Goal: Transaction & Acquisition: Purchase product/service

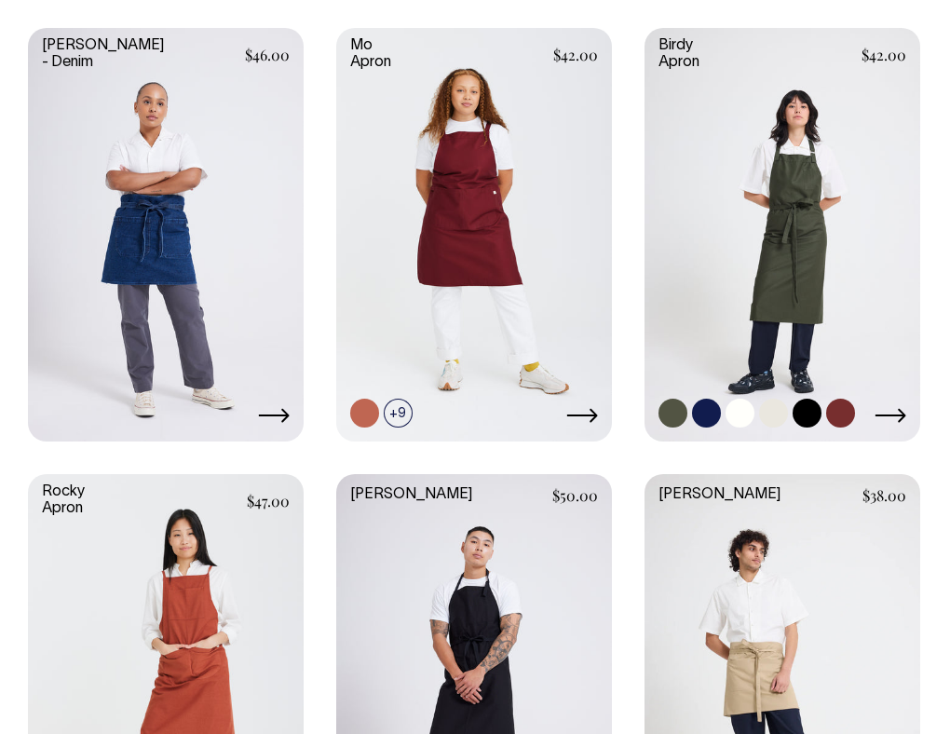
scroll to position [460, 0]
click at [812, 283] on link at bounding box center [783, 233] width 276 height 410
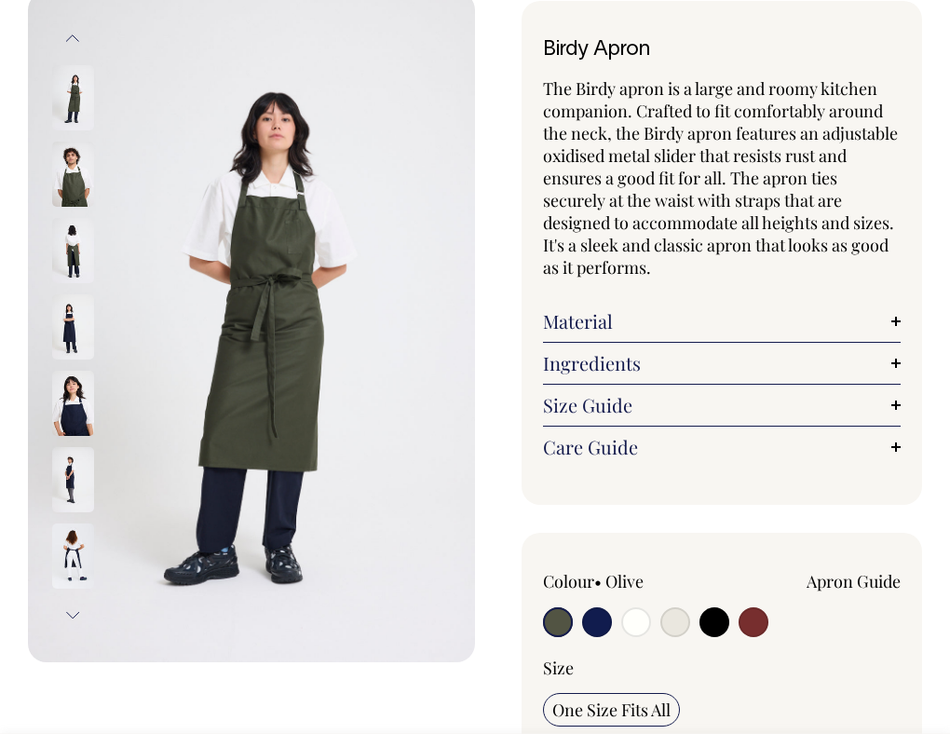
scroll to position [107, 0]
click at [595, 630] on input "radio" at bounding box center [597, 621] width 30 height 30
radio input "true"
select select "Dark Navy"
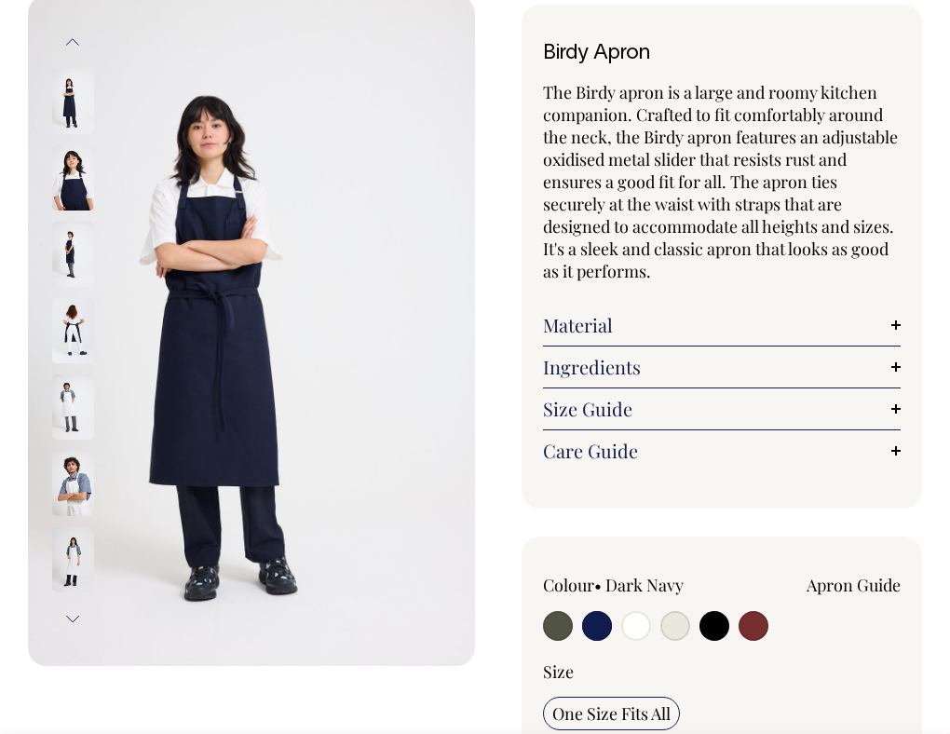
scroll to position [103, 0]
click at [638, 640] on input "radio" at bounding box center [636, 625] width 30 height 30
radio input "true"
select select "Off-White"
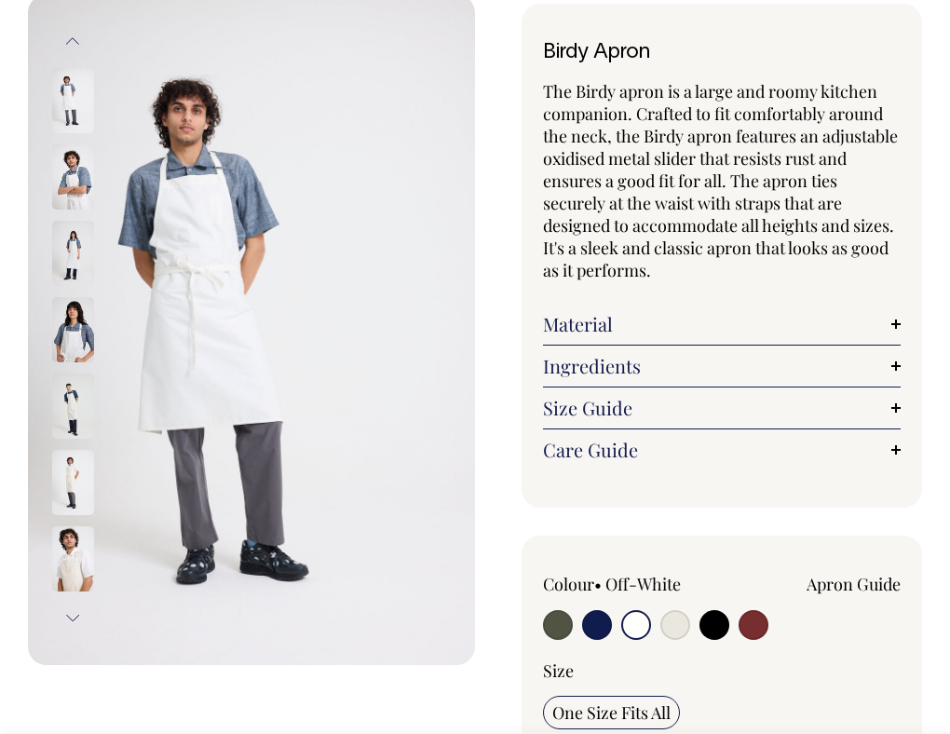
click at [674, 621] on input "radio" at bounding box center [675, 625] width 30 height 30
radio input "true"
select select "Natural"
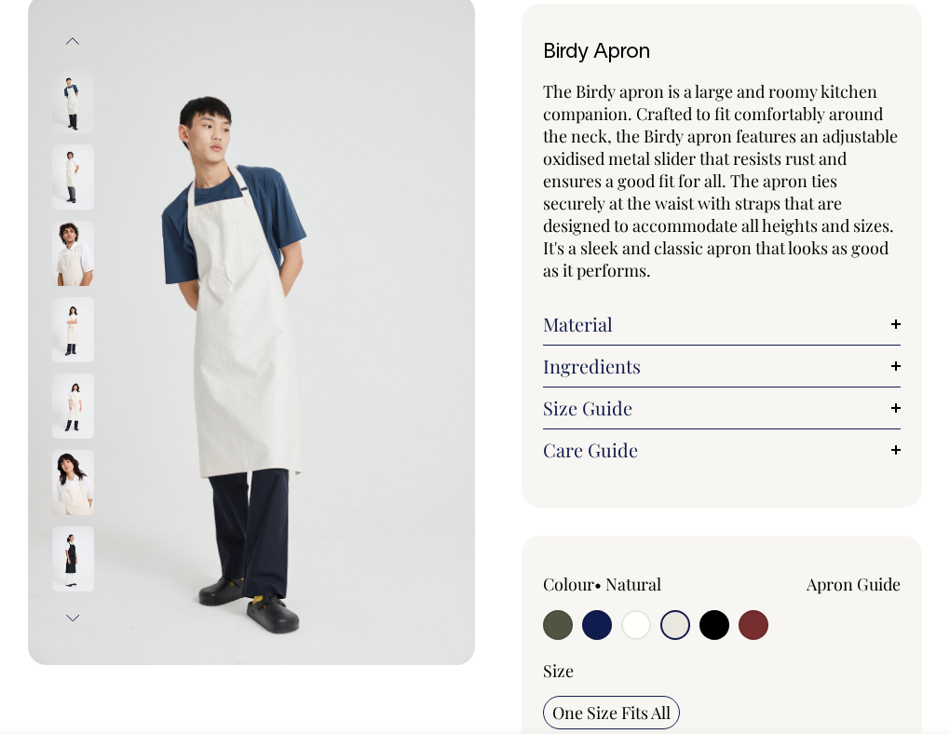
click at [636, 630] on input "radio" at bounding box center [636, 625] width 30 height 30
radio input "true"
select select "Off-White"
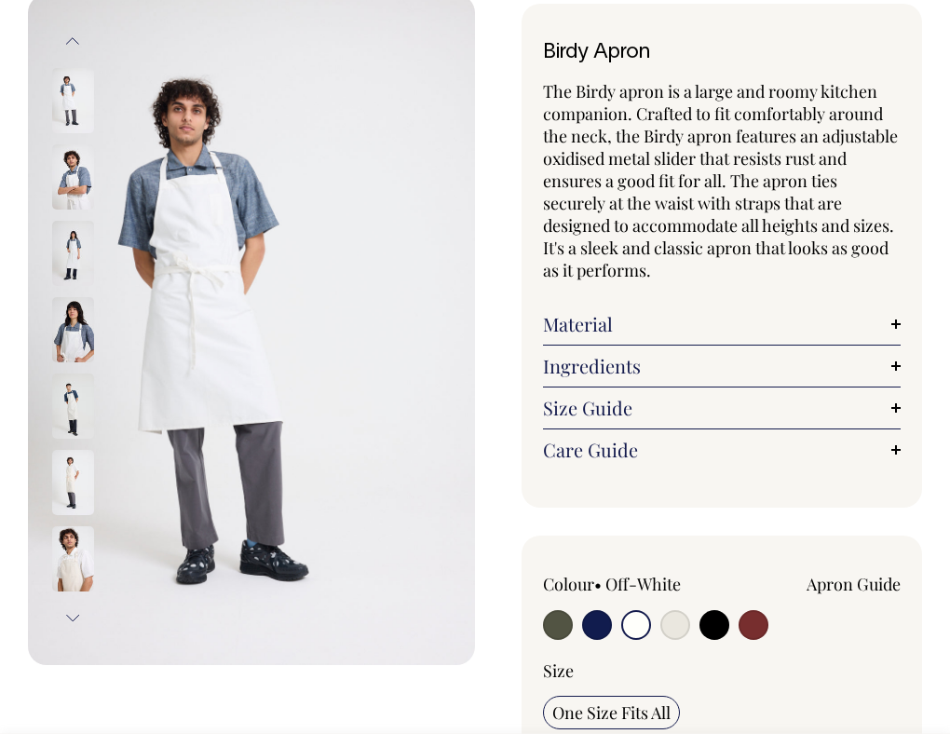
click at [664, 628] on input "radio" at bounding box center [675, 625] width 30 height 30
radio input "true"
select select "Natural"
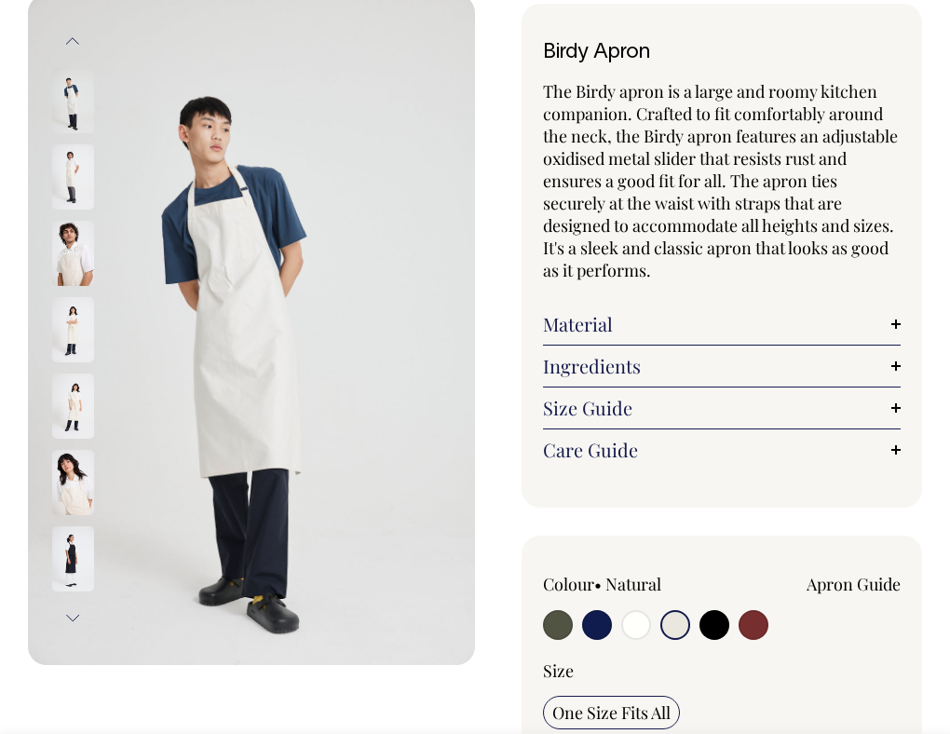
click at [637, 630] on input "radio" at bounding box center [636, 625] width 30 height 30
radio input "true"
select select "Off-White"
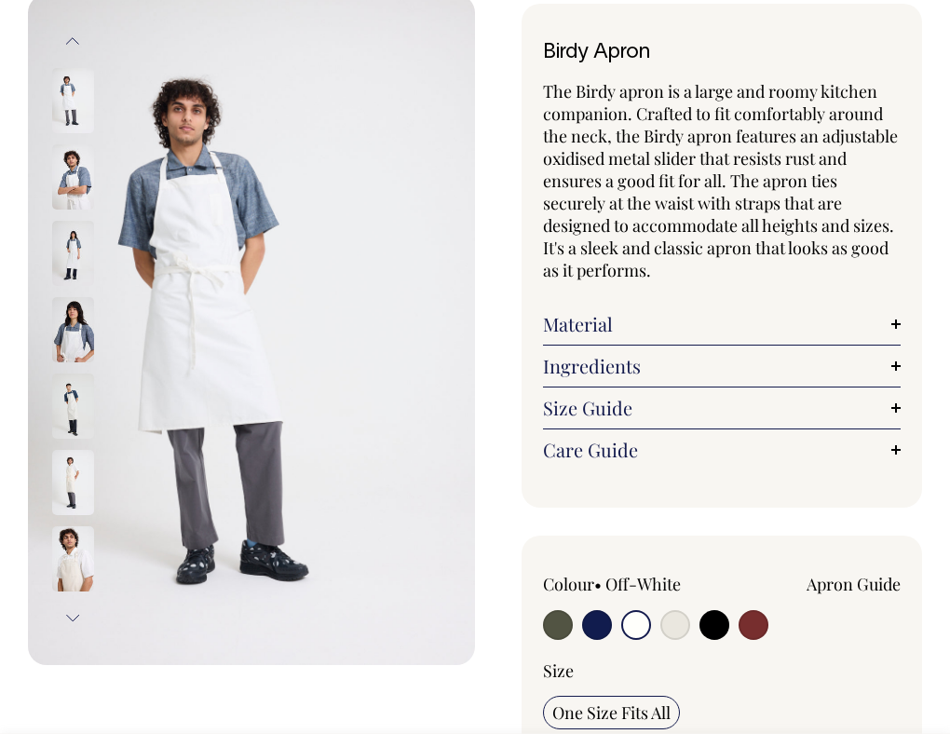
click at [68, 484] on img at bounding box center [73, 482] width 42 height 65
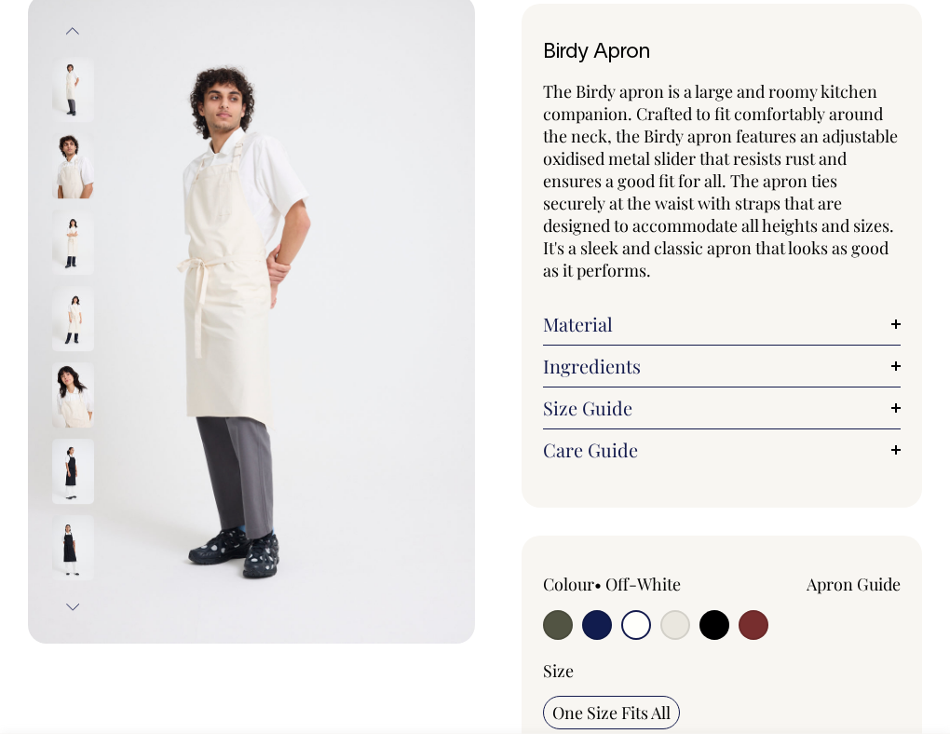
click at [77, 410] on div at bounding box center [97, 625] width 93 height 4048
click at [78, 401] on img at bounding box center [73, 395] width 42 height 65
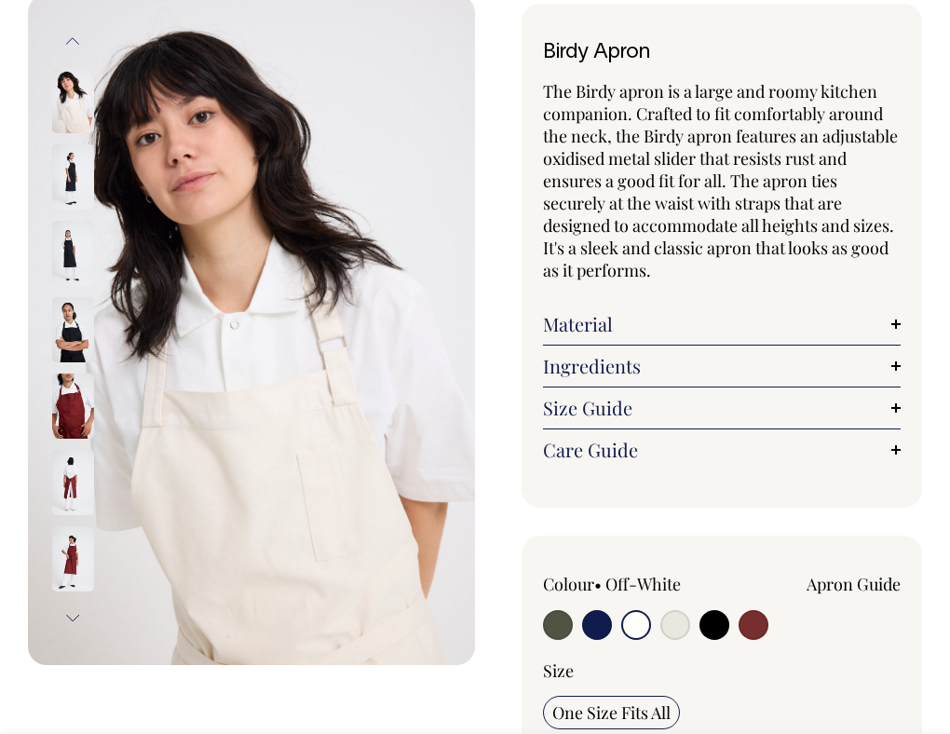
click at [72, 62] on div at bounding box center [97, 24] width 93 height 76
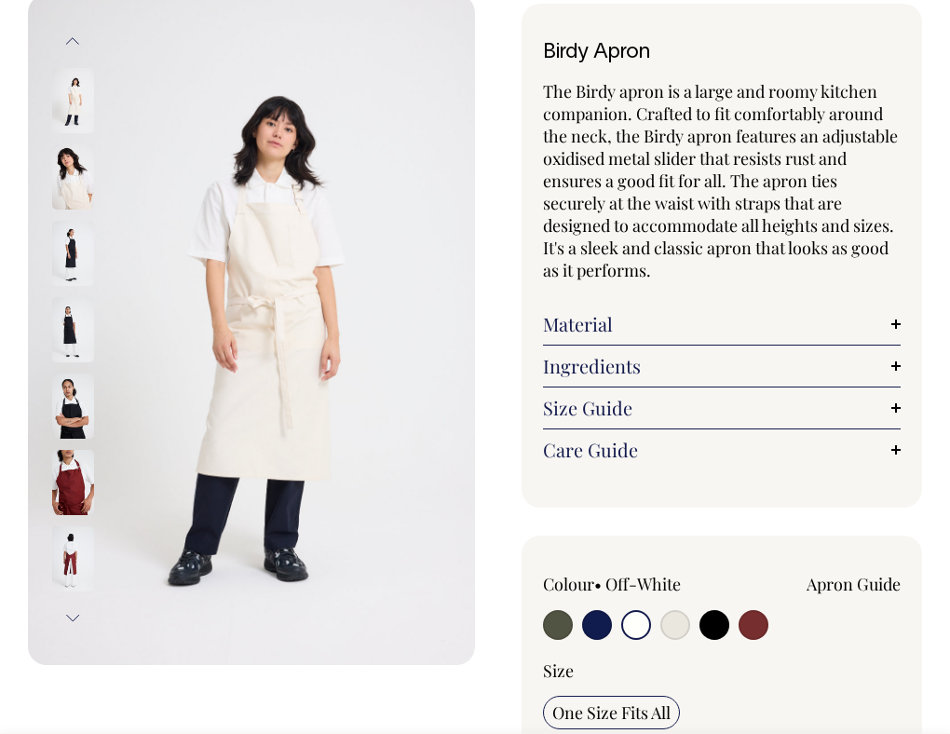
click at [78, 167] on img at bounding box center [73, 176] width 42 height 65
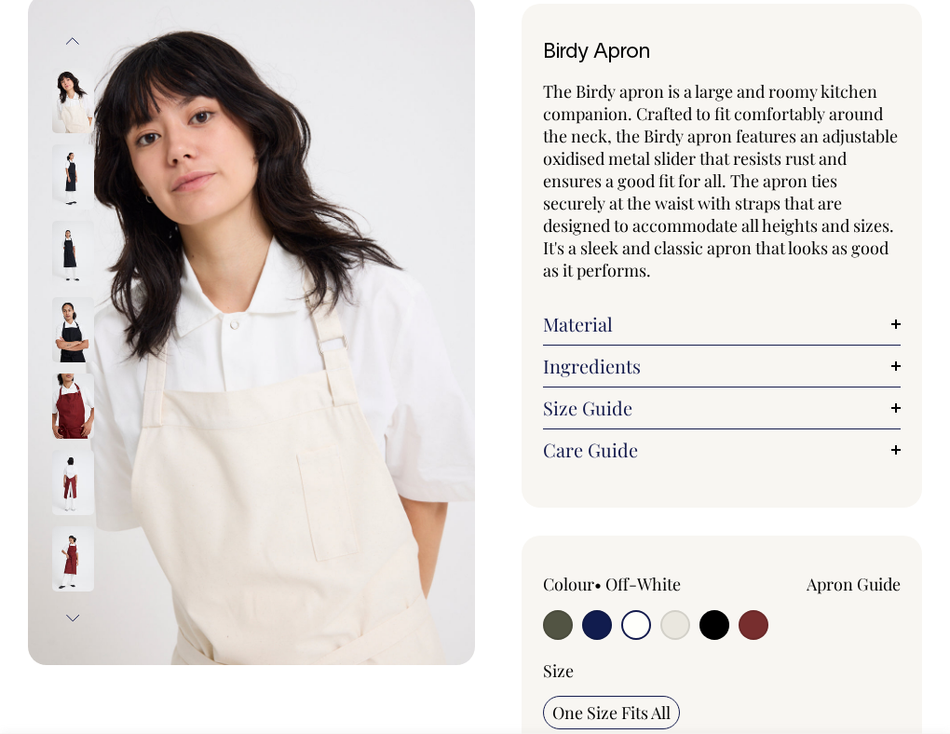
click at [69, 39] on button "Previous" at bounding box center [73, 41] width 28 height 42
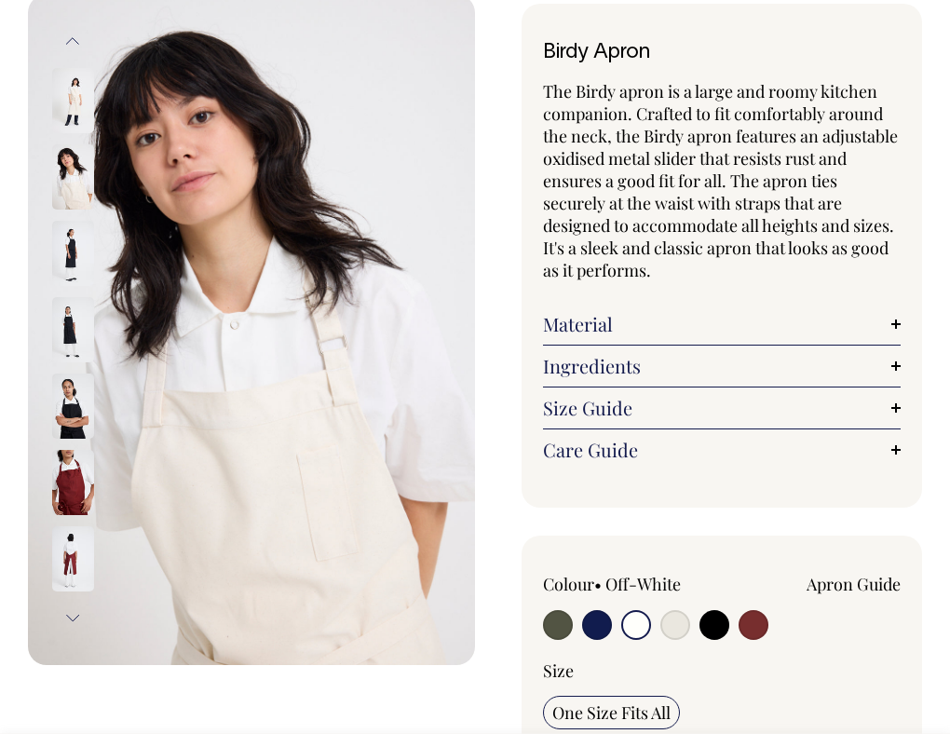
click at [69, 39] on button "Previous" at bounding box center [73, 41] width 28 height 42
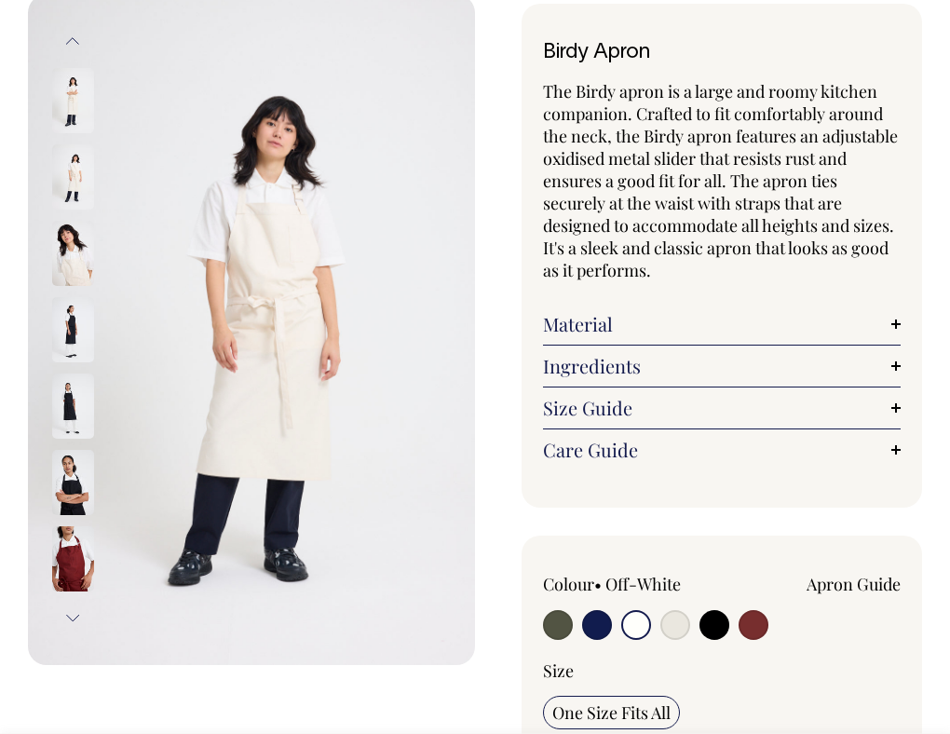
click at [69, 39] on button "Previous" at bounding box center [73, 41] width 28 height 42
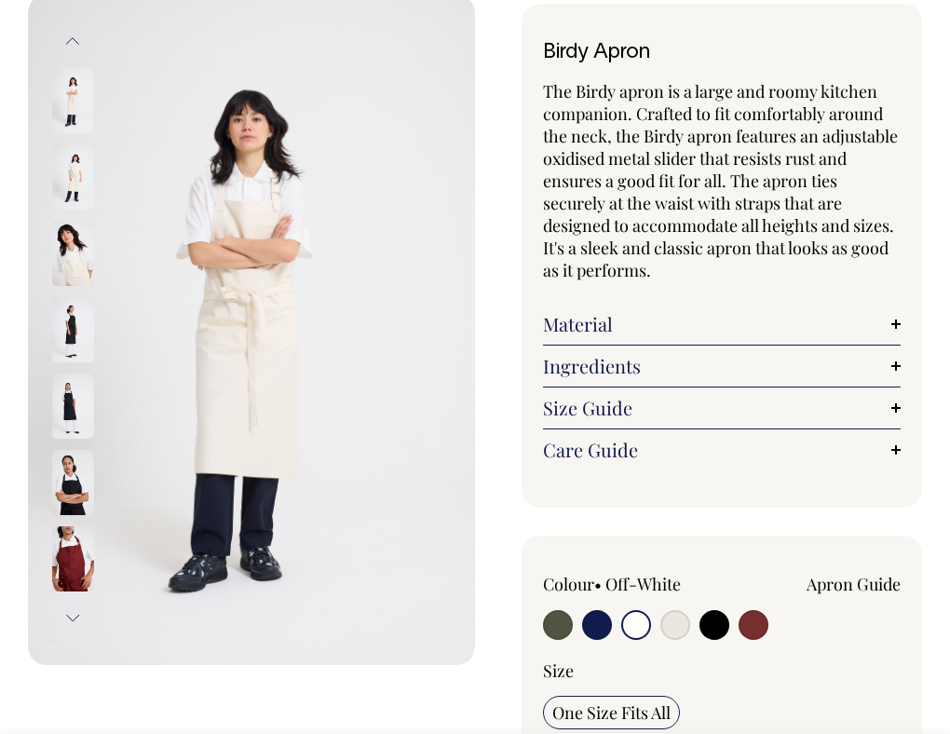
click at [69, 39] on button "Previous" at bounding box center [73, 41] width 28 height 42
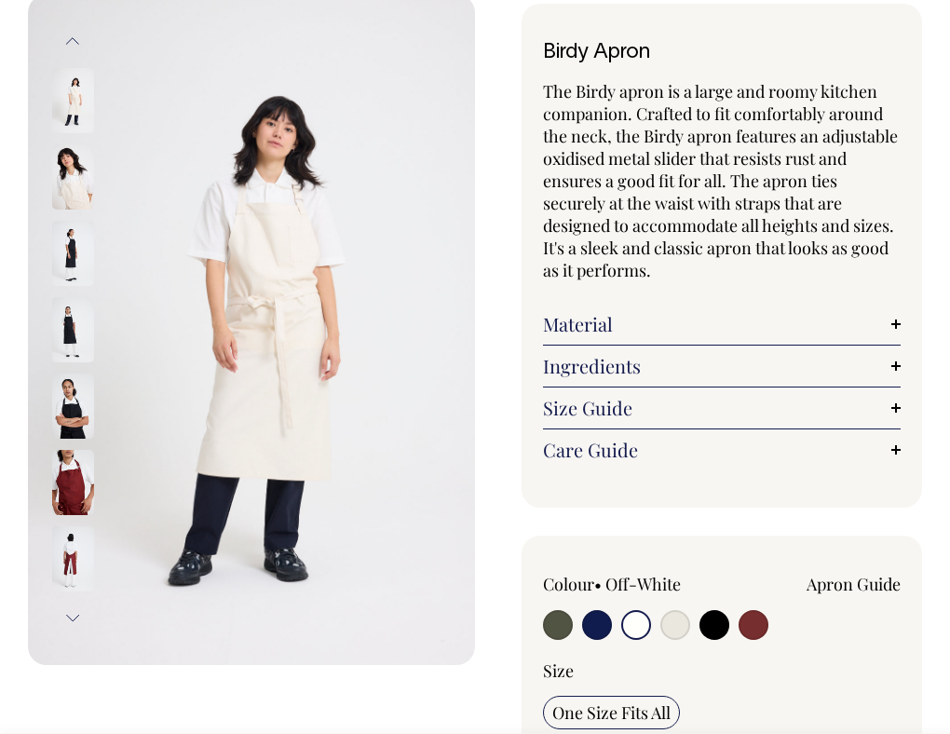
click at [69, 43] on button "Previous" at bounding box center [73, 41] width 28 height 42
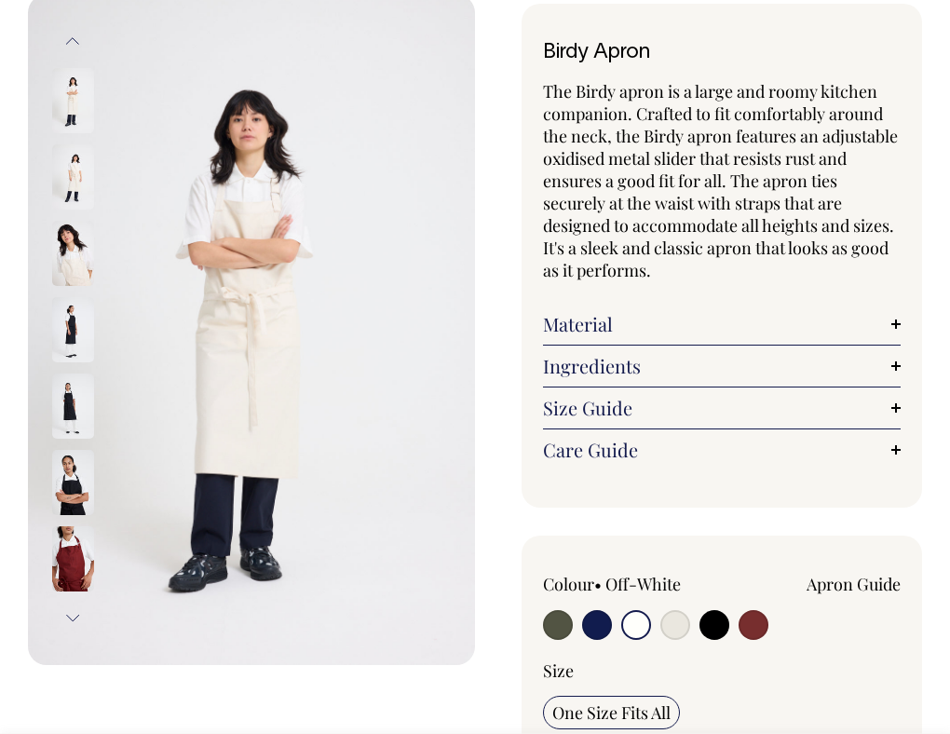
click at [70, 611] on button "Next" at bounding box center [73, 618] width 28 height 42
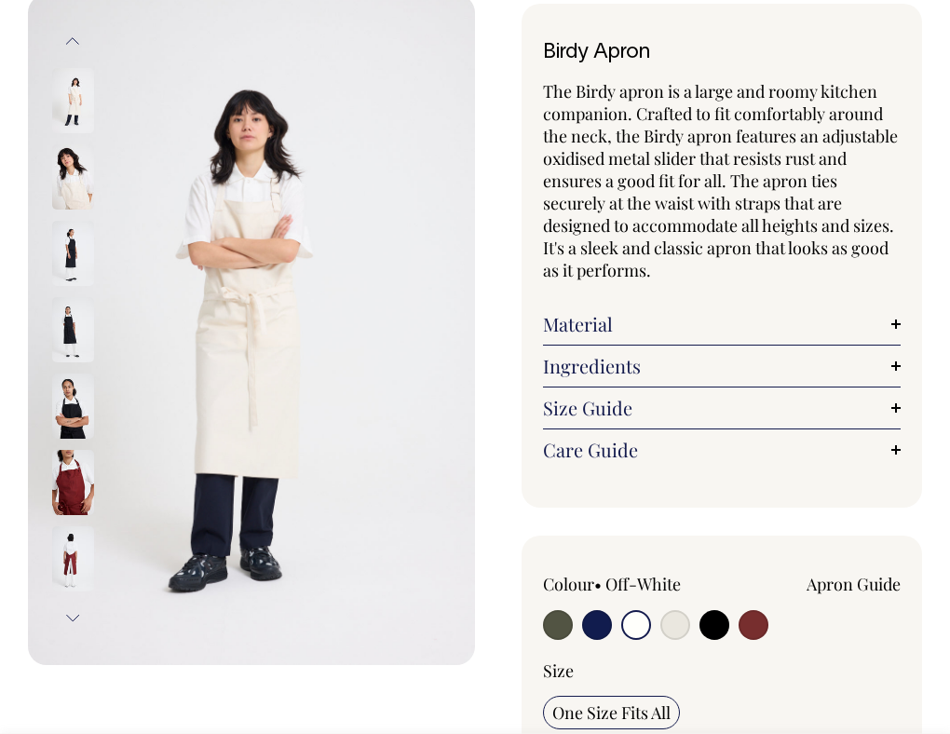
click at [70, 611] on button "Next" at bounding box center [73, 618] width 28 height 42
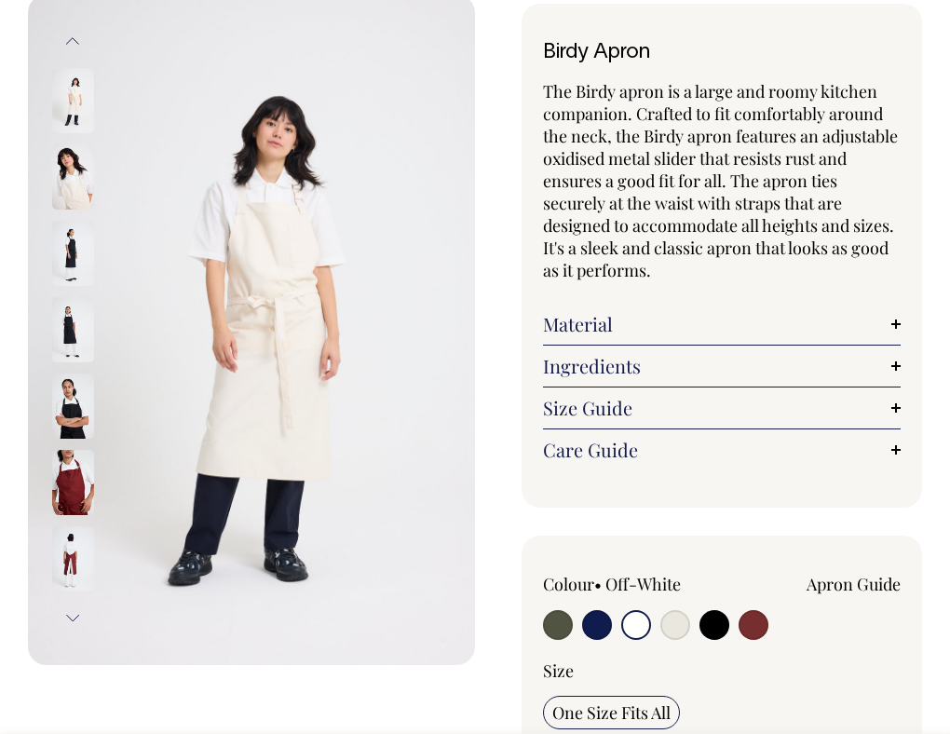
click at [70, 611] on button "Next" at bounding box center [73, 618] width 28 height 42
click at [73, 41] on button "Previous" at bounding box center [73, 41] width 28 height 42
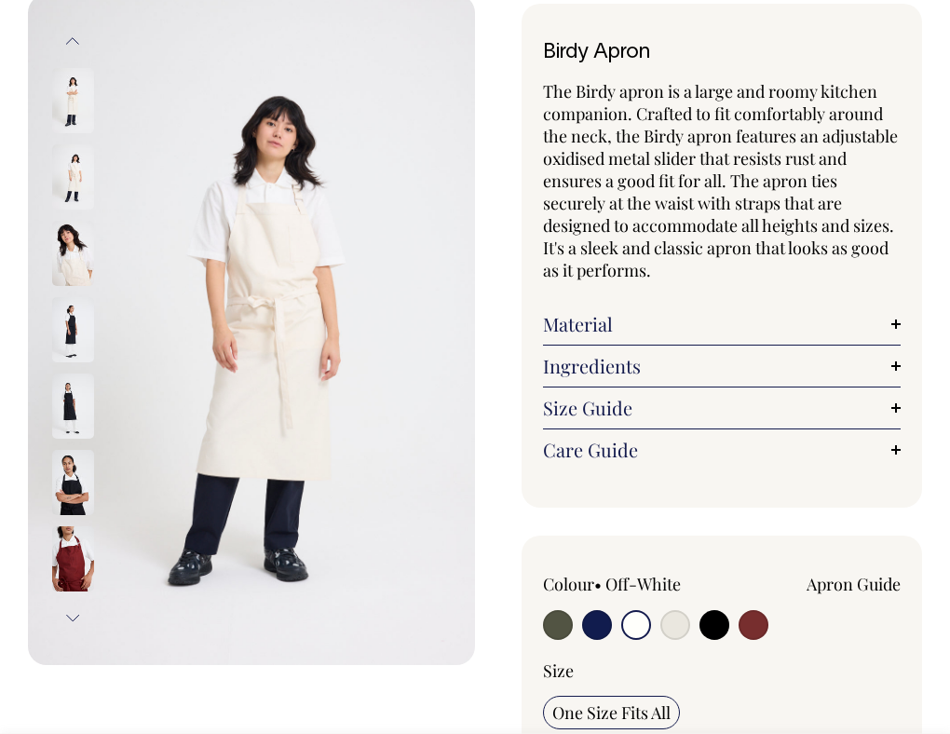
click at [73, 41] on button "Previous" at bounding box center [73, 41] width 28 height 42
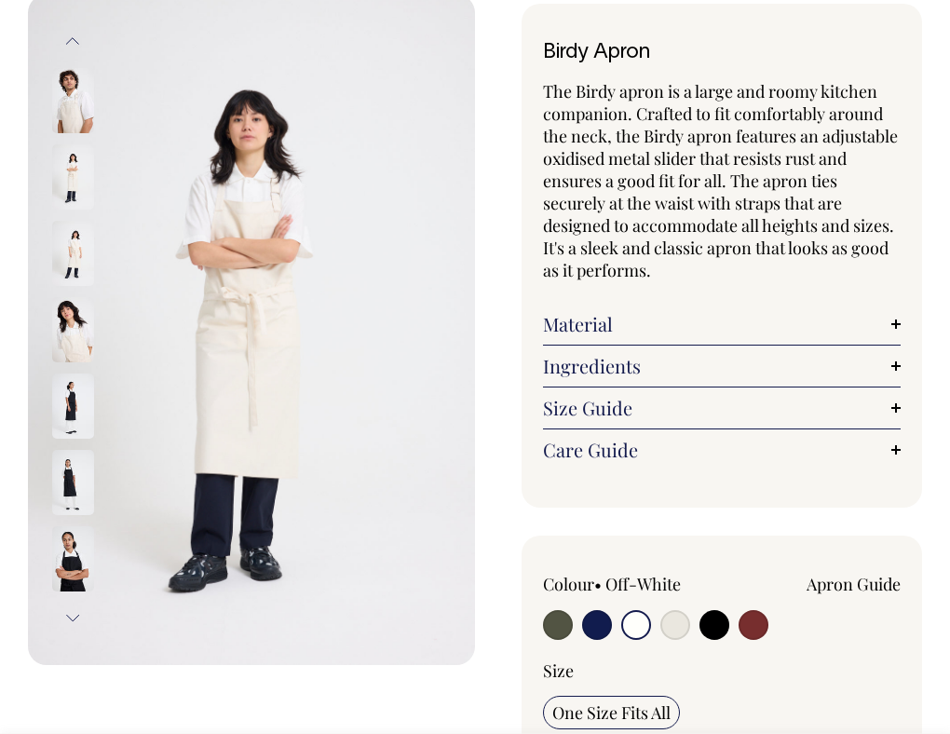
click at [73, 41] on button "Previous" at bounding box center [73, 41] width 28 height 42
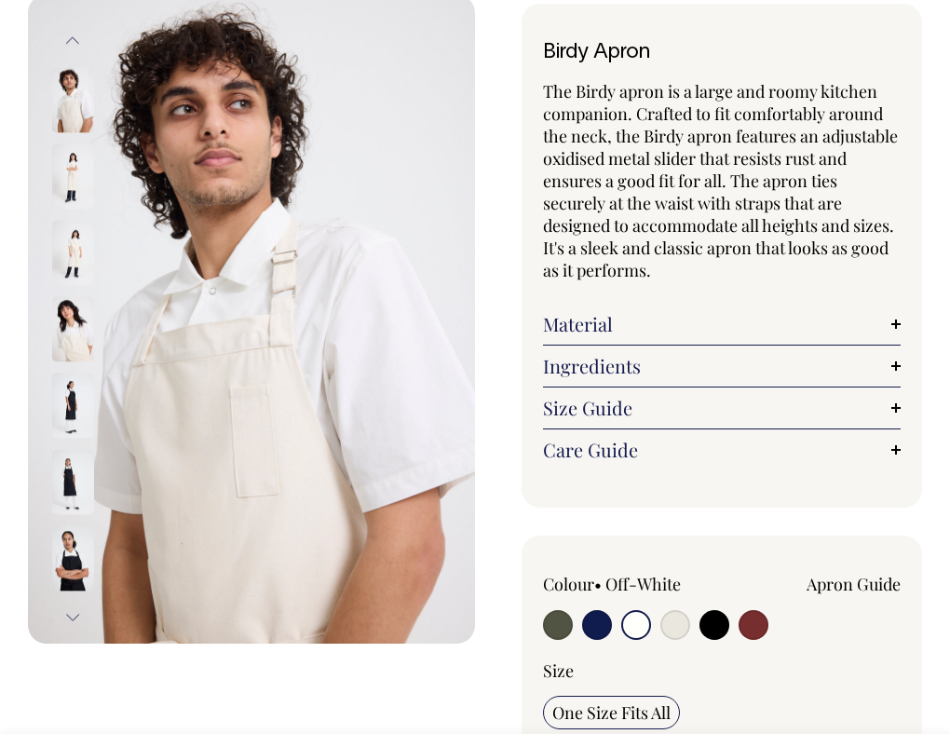
click at [73, 41] on button "Previous" at bounding box center [73, 41] width 28 height 42
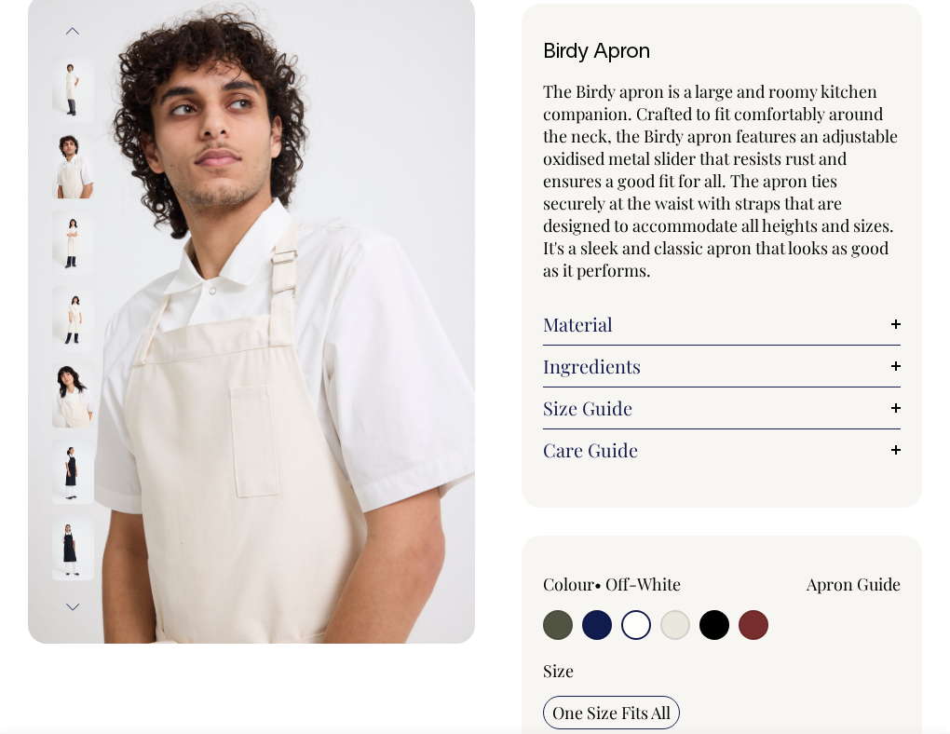
click at [73, 41] on button "Previous" at bounding box center [73, 31] width 28 height 42
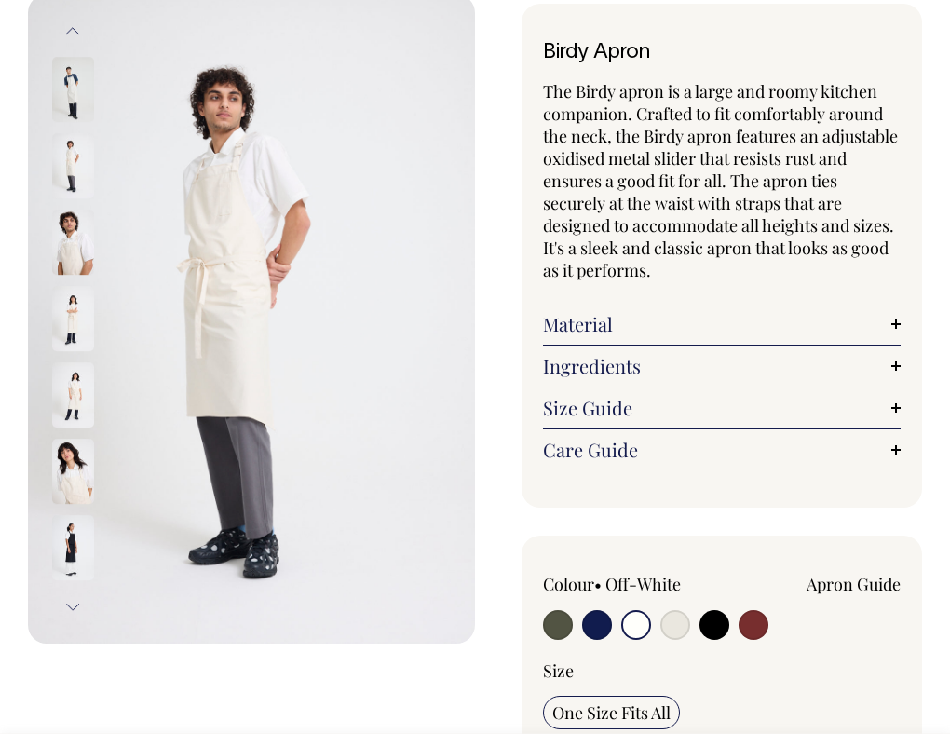
click at [73, 41] on button "Previous" at bounding box center [73, 31] width 28 height 42
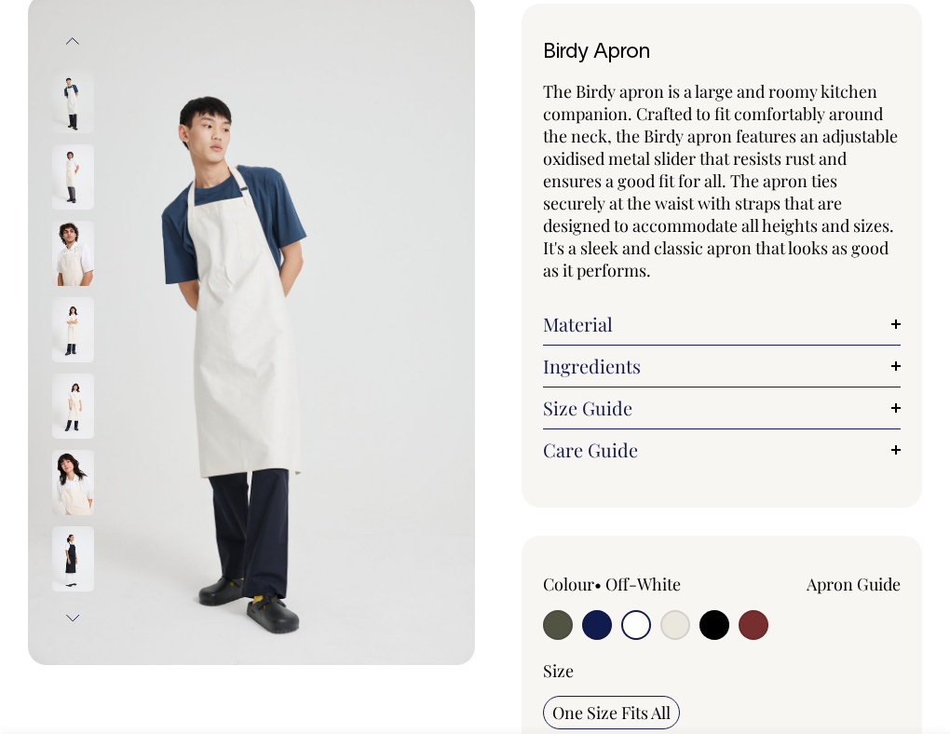
click at [73, 41] on button "Previous" at bounding box center [73, 41] width 28 height 42
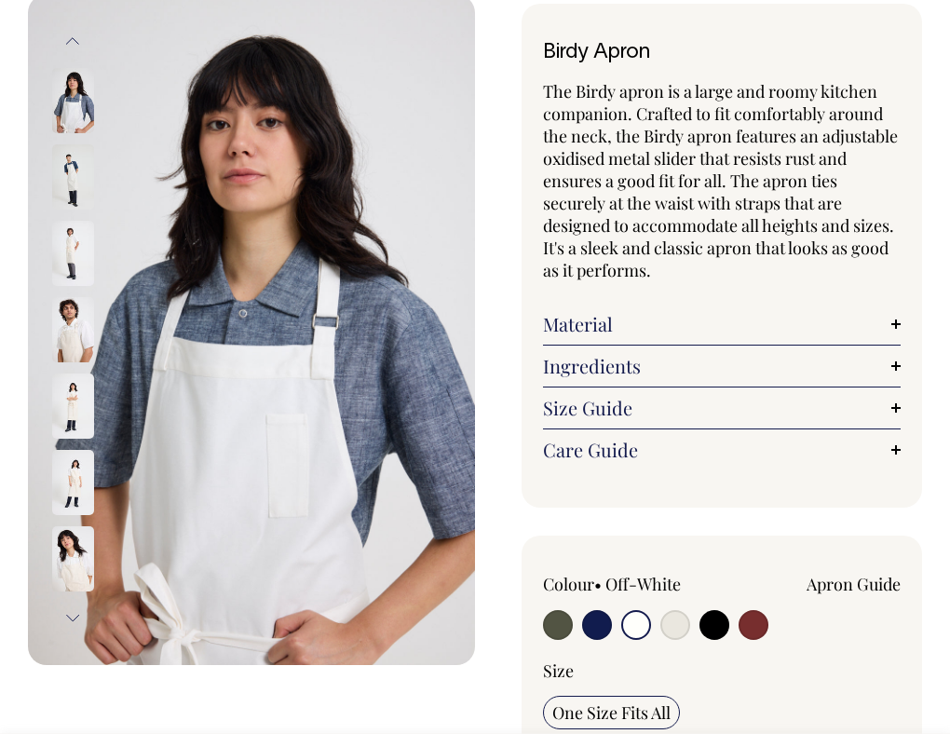
click at [82, 109] on img at bounding box center [73, 100] width 42 height 65
click at [72, 42] on button "Previous" at bounding box center [73, 41] width 28 height 42
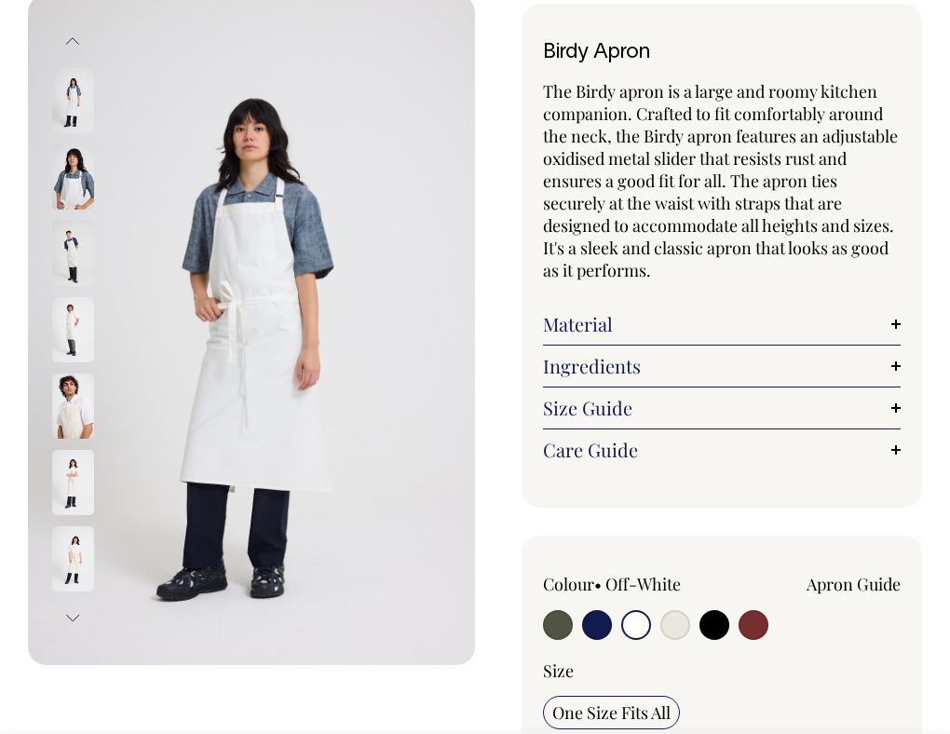
click at [70, 97] on img at bounding box center [73, 100] width 42 height 65
click at [76, 38] on button "Previous" at bounding box center [73, 41] width 28 height 42
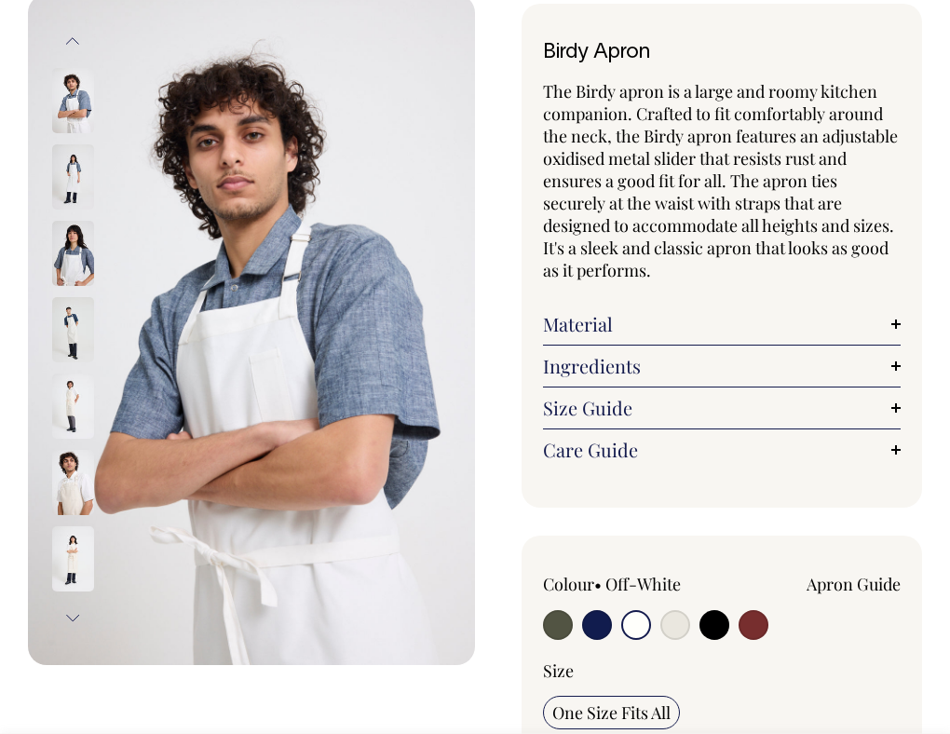
click at [70, 271] on img at bounding box center [73, 253] width 42 height 65
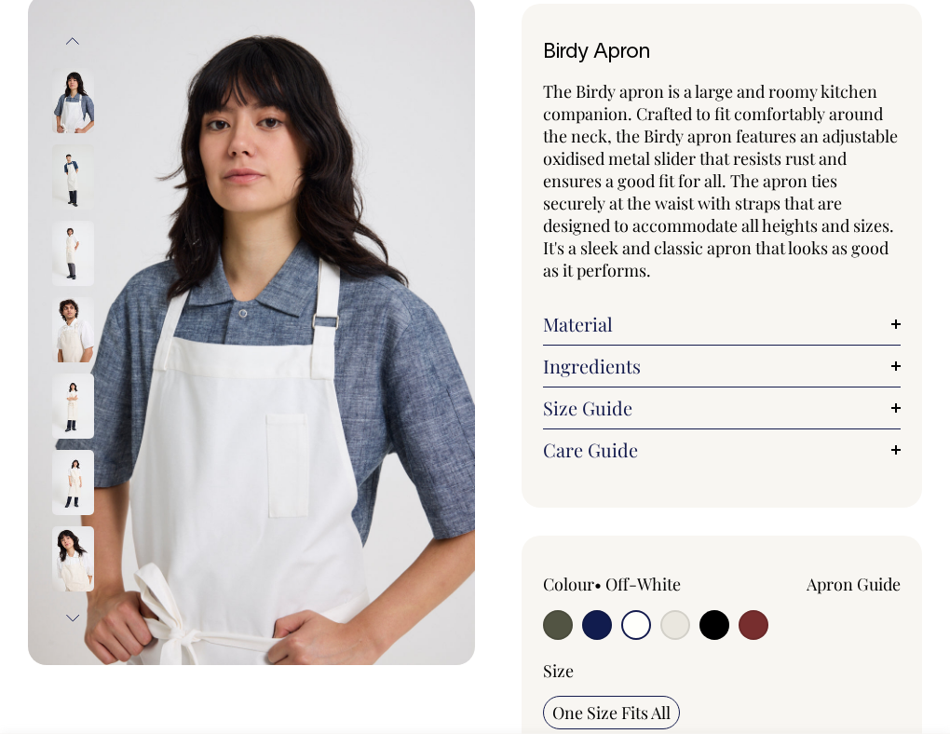
click at [75, 116] on img at bounding box center [73, 100] width 42 height 65
click at [75, 36] on button "Previous" at bounding box center [73, 41] width 28 height 42
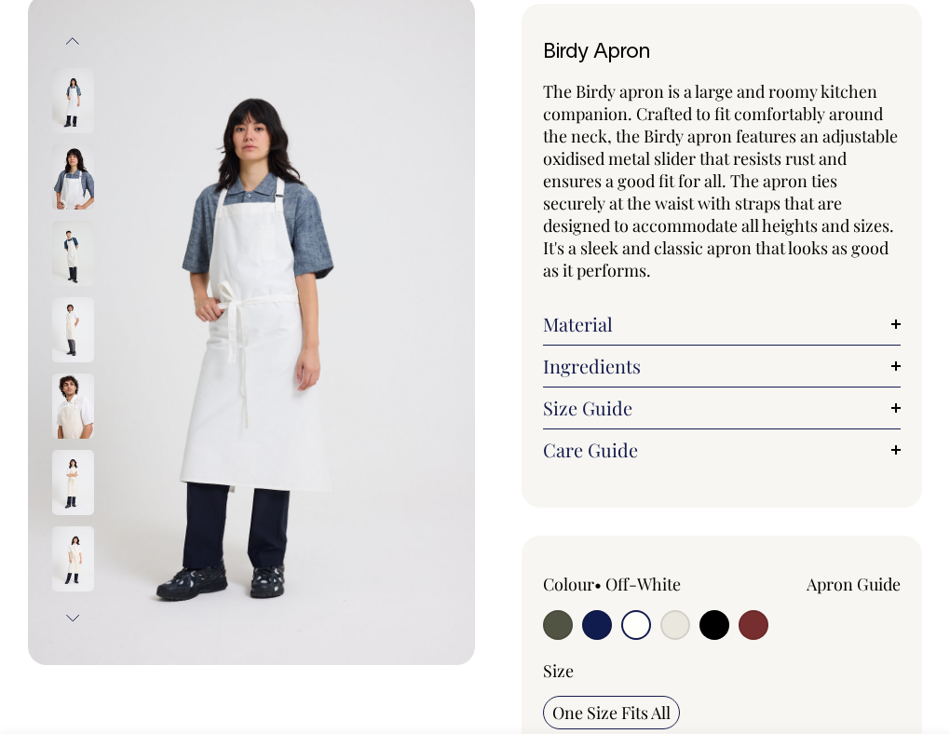
click at [75, 114] on img at bounding box center [73, 100] width 42 height 65
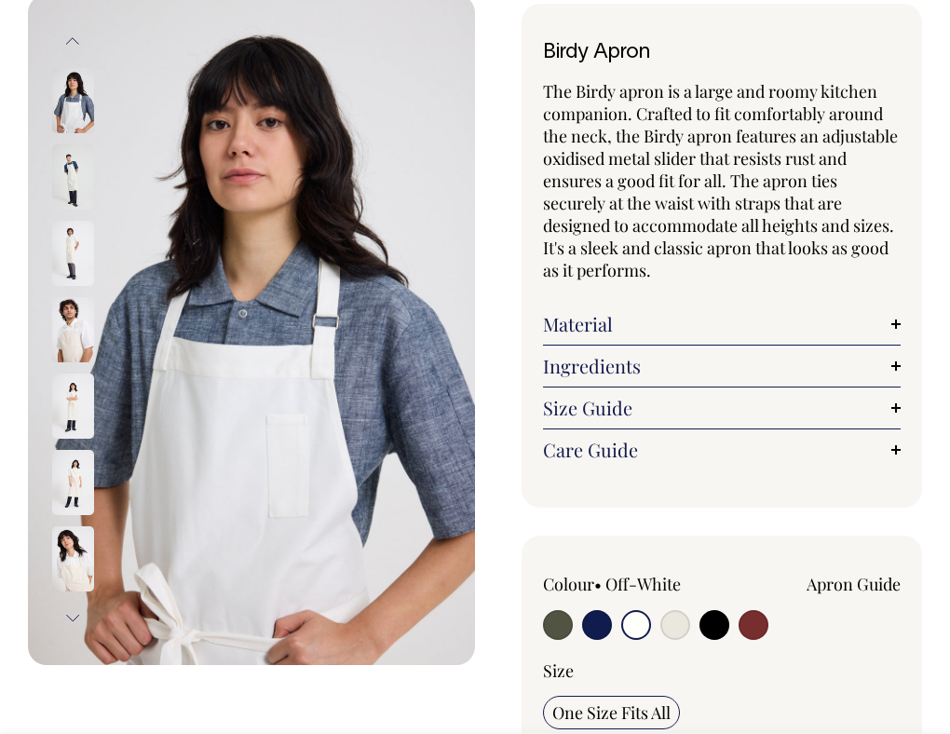
click at [603, 636] on input "radio" at bounding box center [597, 625] width 30 height 30
radio input "true"
select select "Dark Navy"
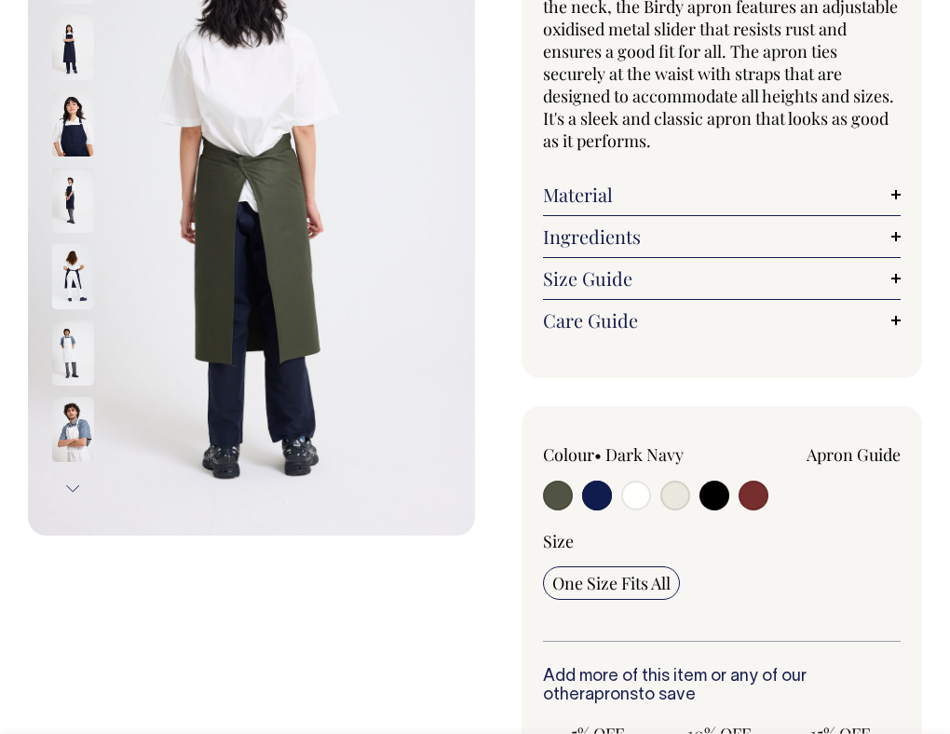
scroll to position [234, 0]
click at [632, 510] on input "radio" at bounding box center [636, 495] width 30 height 30
radio input "true"
select select "Off-White"
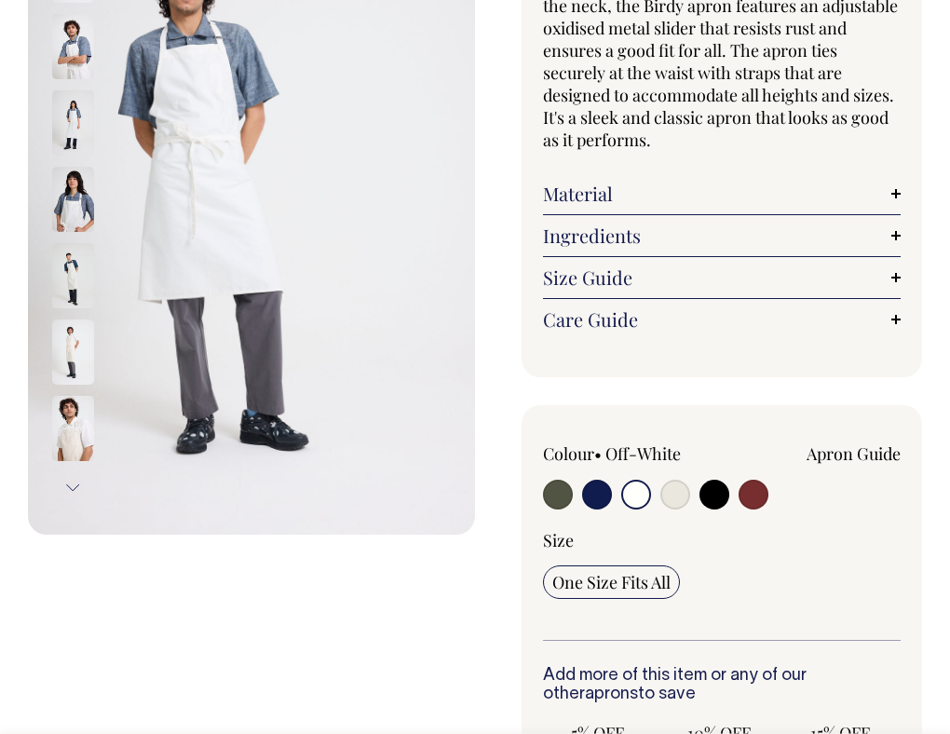
click at [605, 496] on input "radio" at bounding box center [597, 495] width 30 height 30
radio input "true"
select select "Dark Navy"
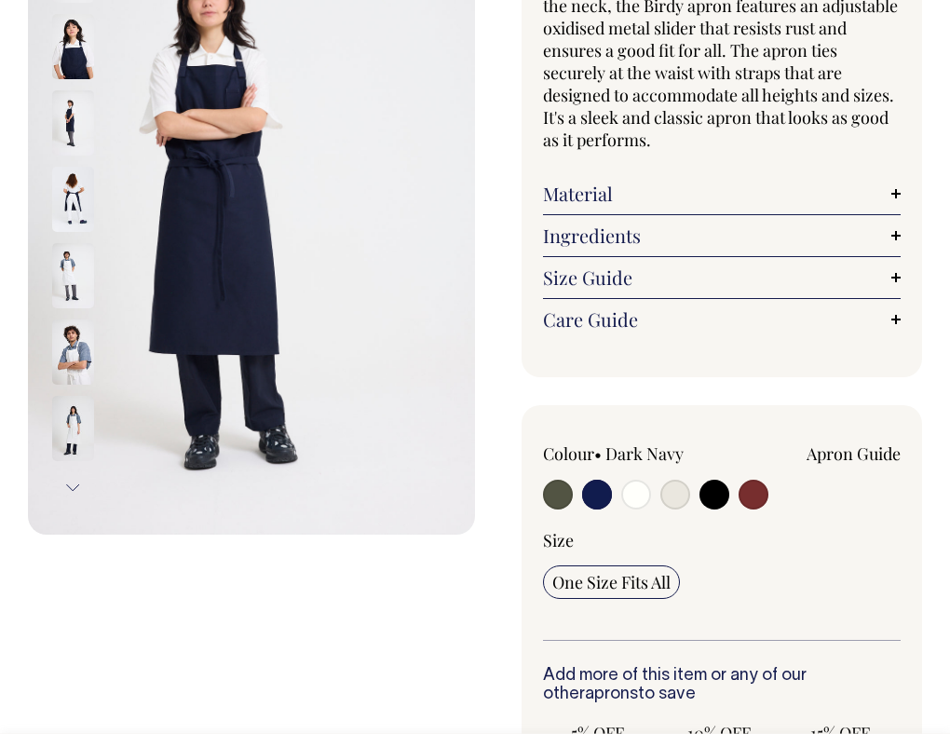
click at [638, 510] on input "radio" at bounding box center [636, 495] width 30 height 30
radio input "true"
select select "Off-White"
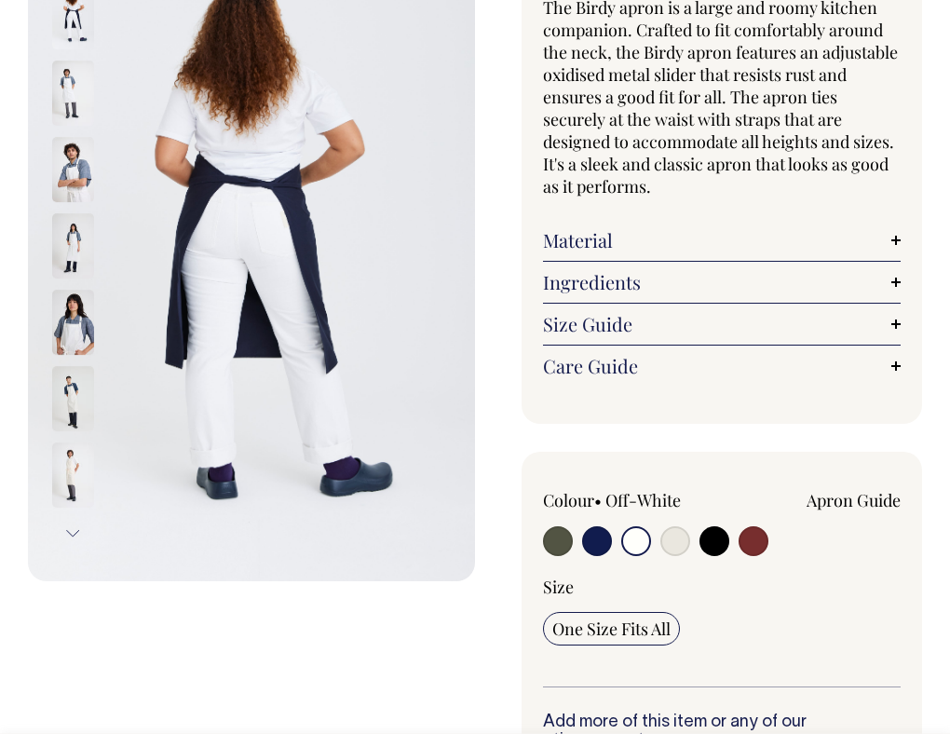
scroll to position [187, 0]
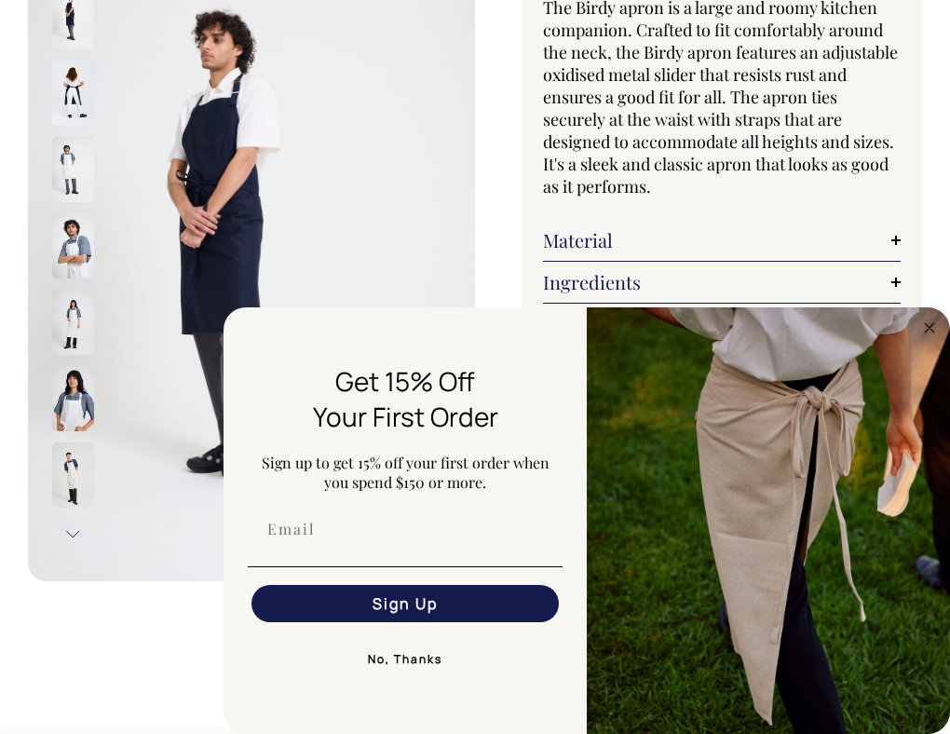
click at [401, 656] on button "No, Thanks" at bounding box center [405, 659] width 315 height 37
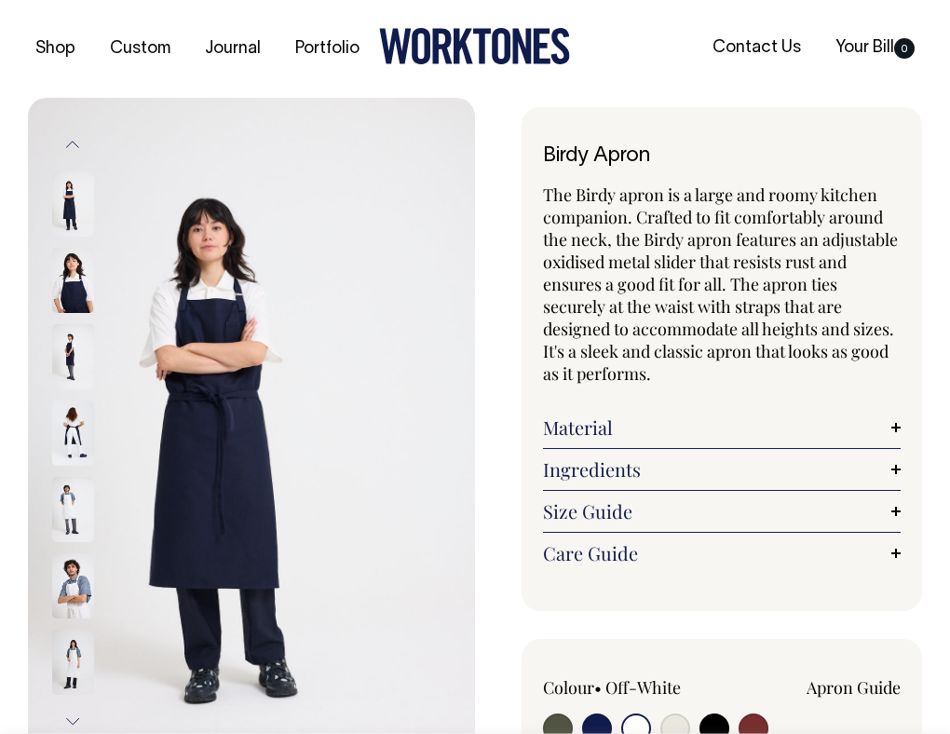
scroll to position [0, 0]
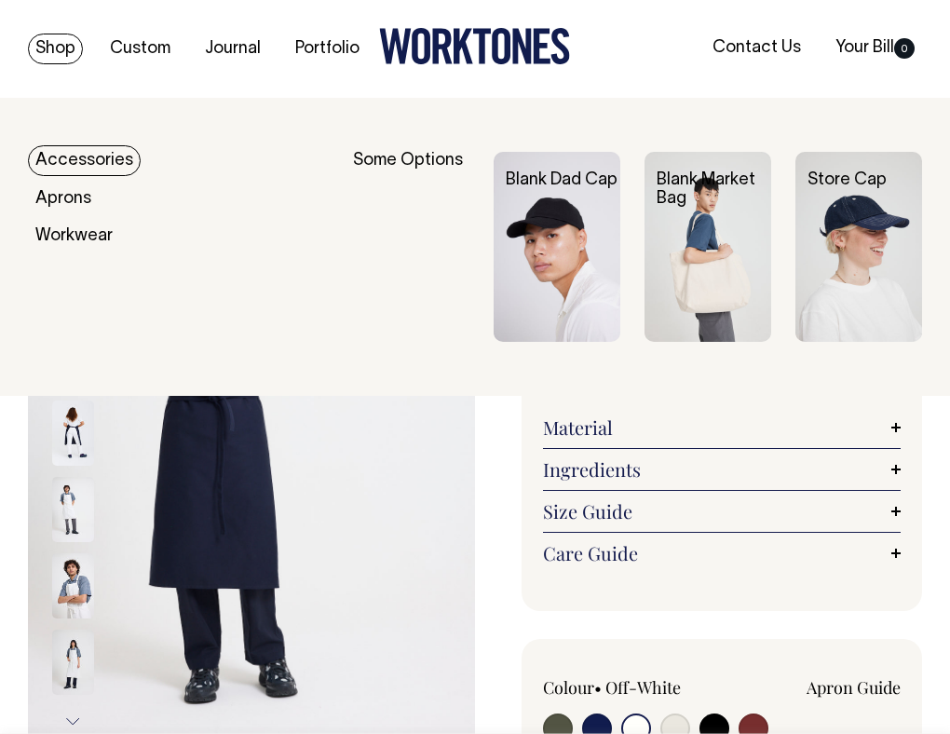
click at [70, 39] on link "Shop" at bounding box center [55, 49] width 55 height 31
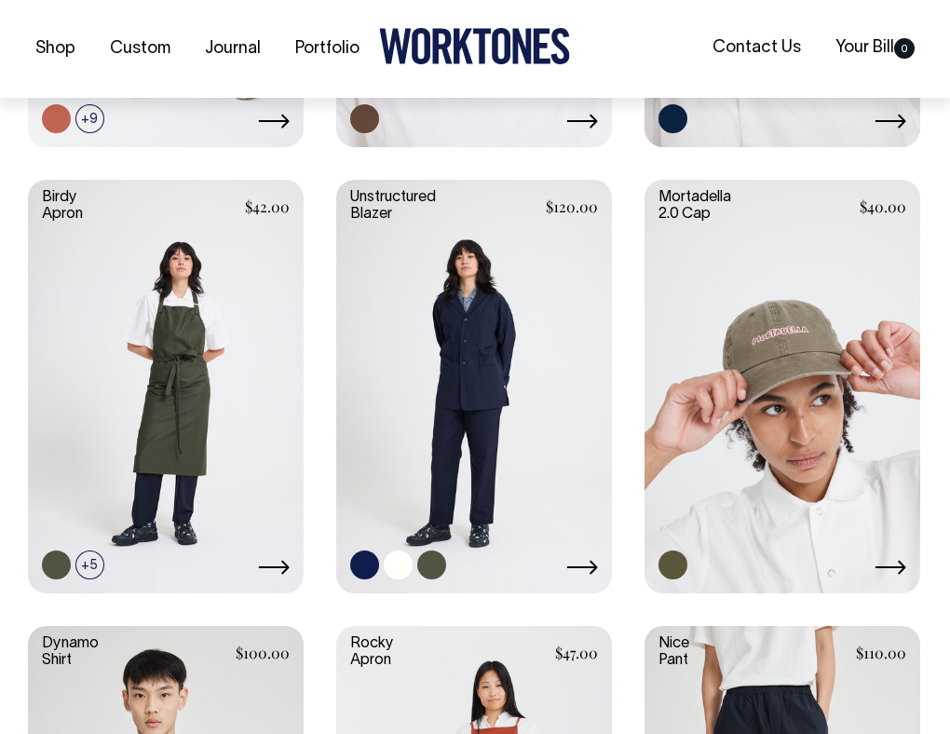
scroll to position [1202, 0]
click at [590, 560] on icon at bounding box center [582, 567] width 31 height 14
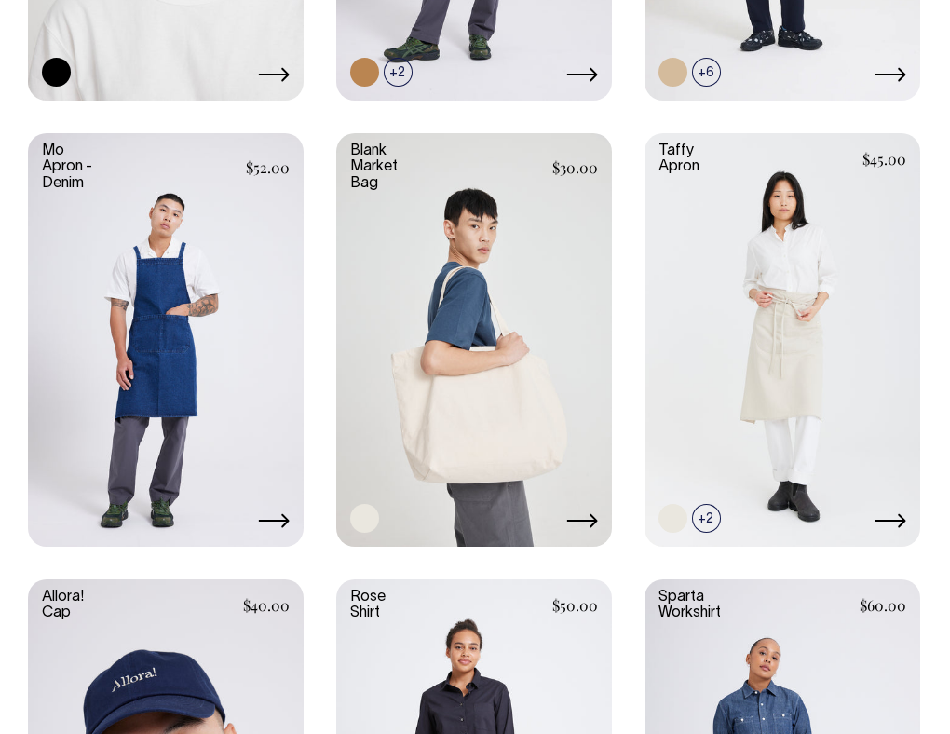
scroll to position [2586, 0]
click at [473, 431] on link at bounding box center [474, 338] width 276 height 410
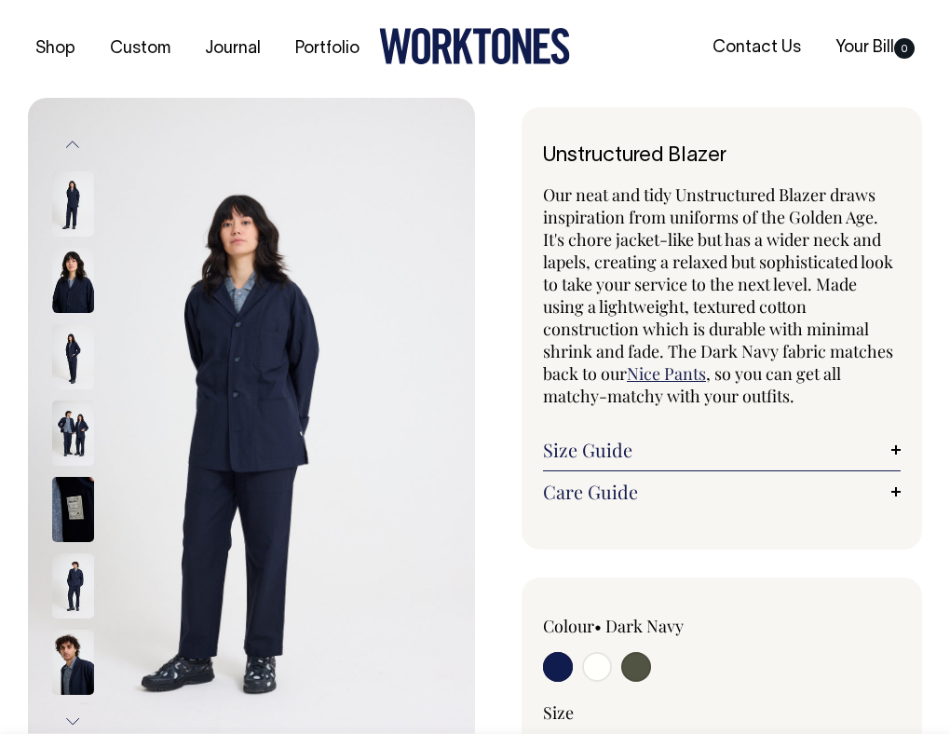
click at [56, 442] on img at bounding box center [73, 433] width 42 height 65
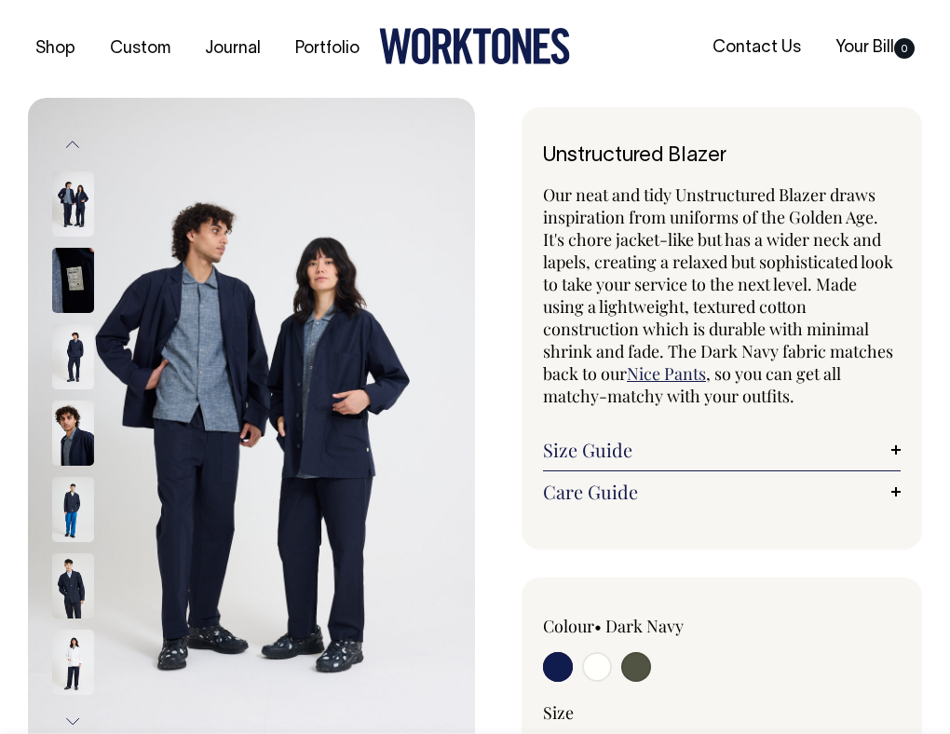
click at [90, 313] on img at bounding box center [73, 280] width 42 height 65
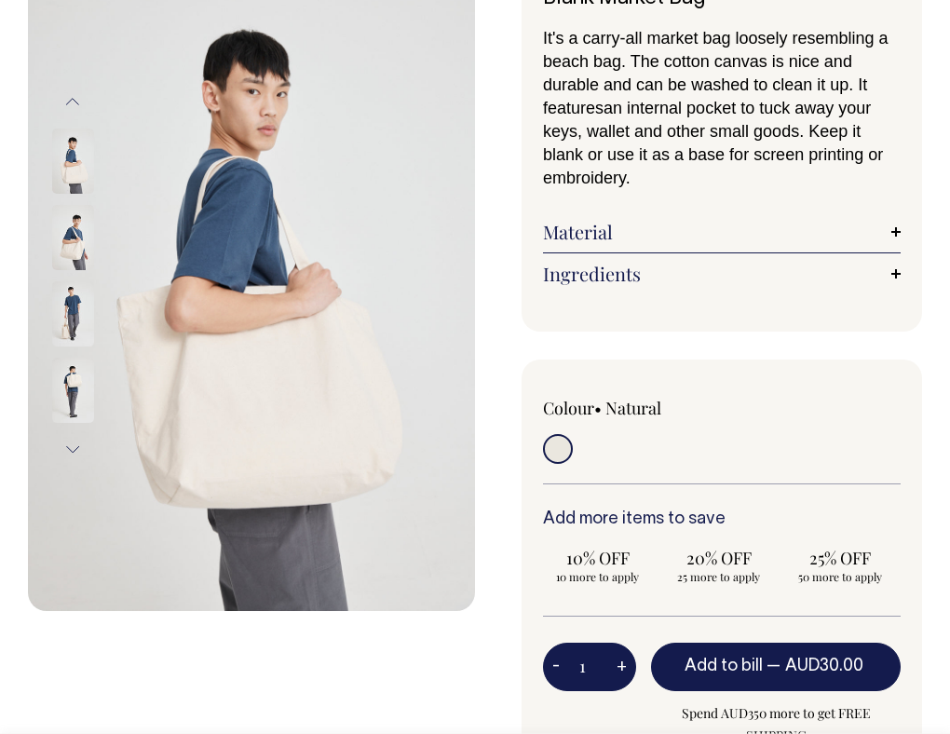
scroll to position [157, 0]
click at [60, 235] on img at bounding box center [73, 237] width 42 height 65
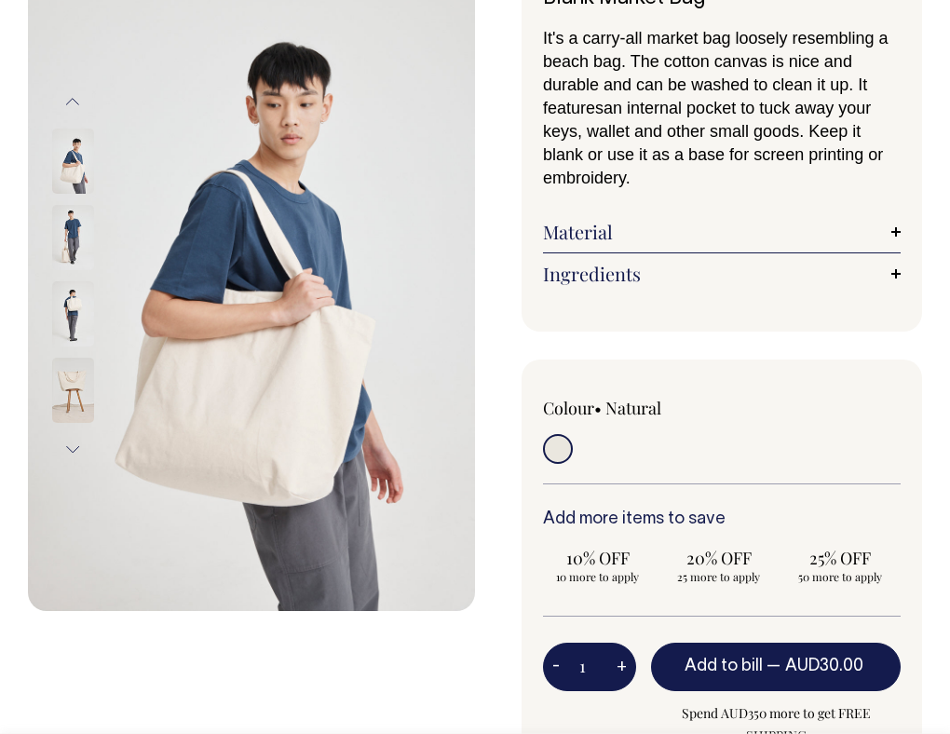
click at [79, 382] on img at bounding box center [73, 390] width 42 height 65
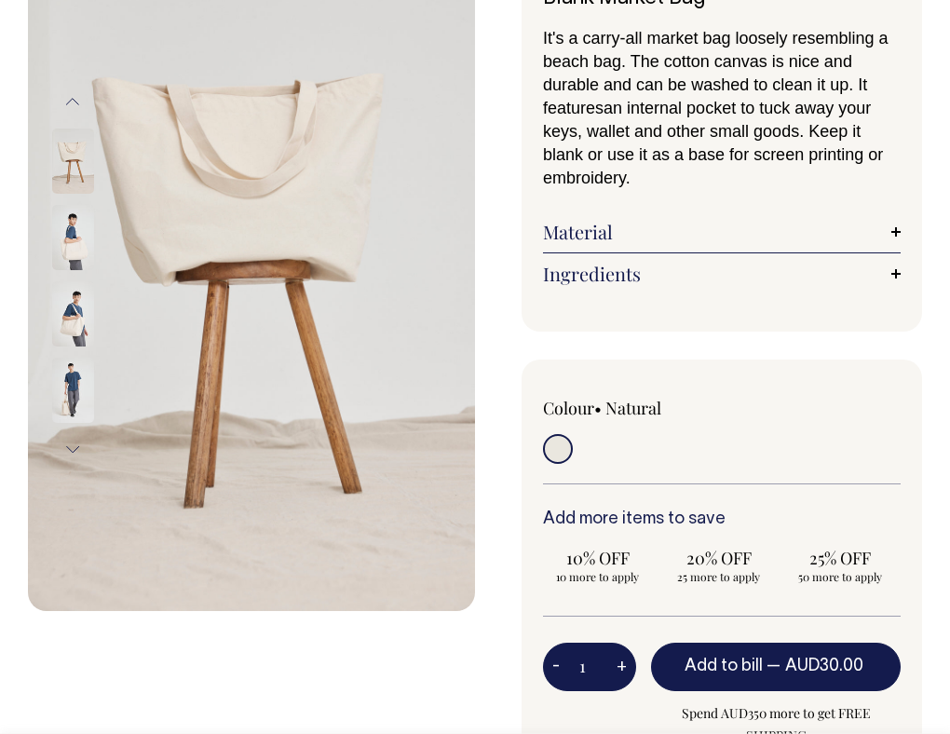
click at [70, 228] on img at bounding box center [73, 237] width 42 height 65
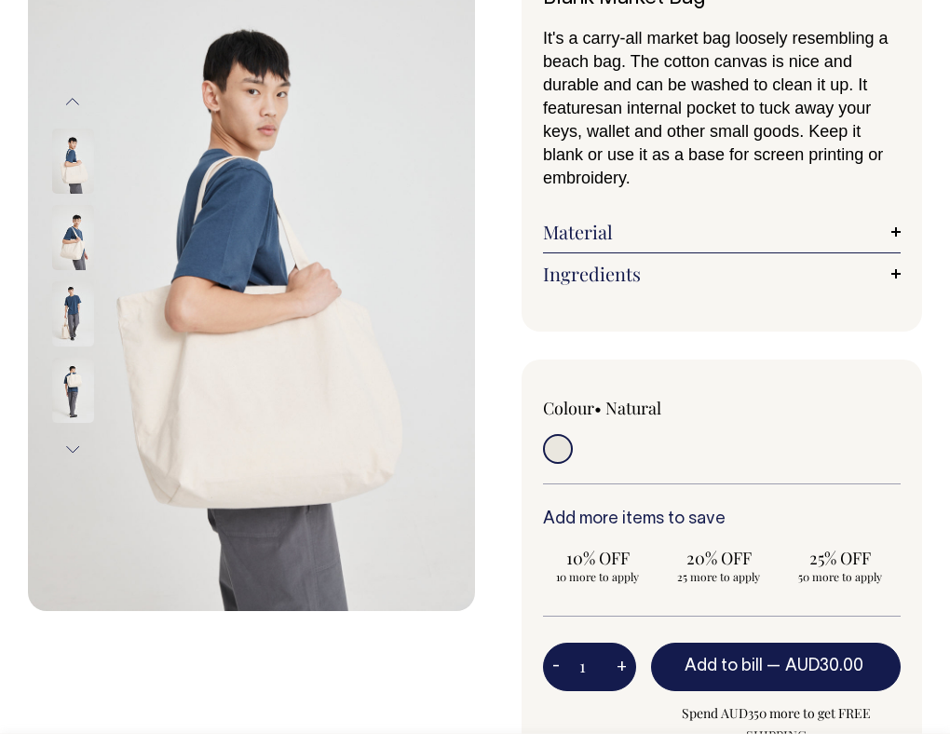
click at [75, 178] on img at bounding box center [73, 161] width 42 height 65
click at [82, 404] on img at bounding box center [73, 390] width 42 height 65
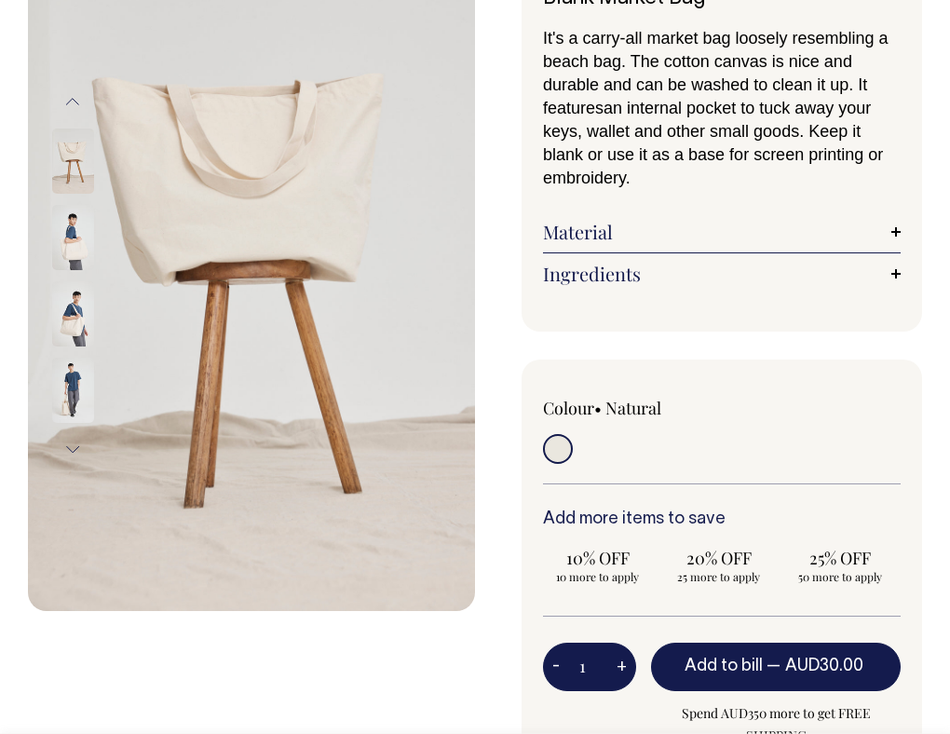
click at [77, 129] on img at bounding box center [73, 161] width 42 height 65
click at [76, 147] on img at bounding box center [73, 161] width 42 height 65
click at [338, 359] on img at bounding box center [251, 275] width 447 height 671
click at [431, 424] on img at bounding box center [251, 275] width 447 height 671
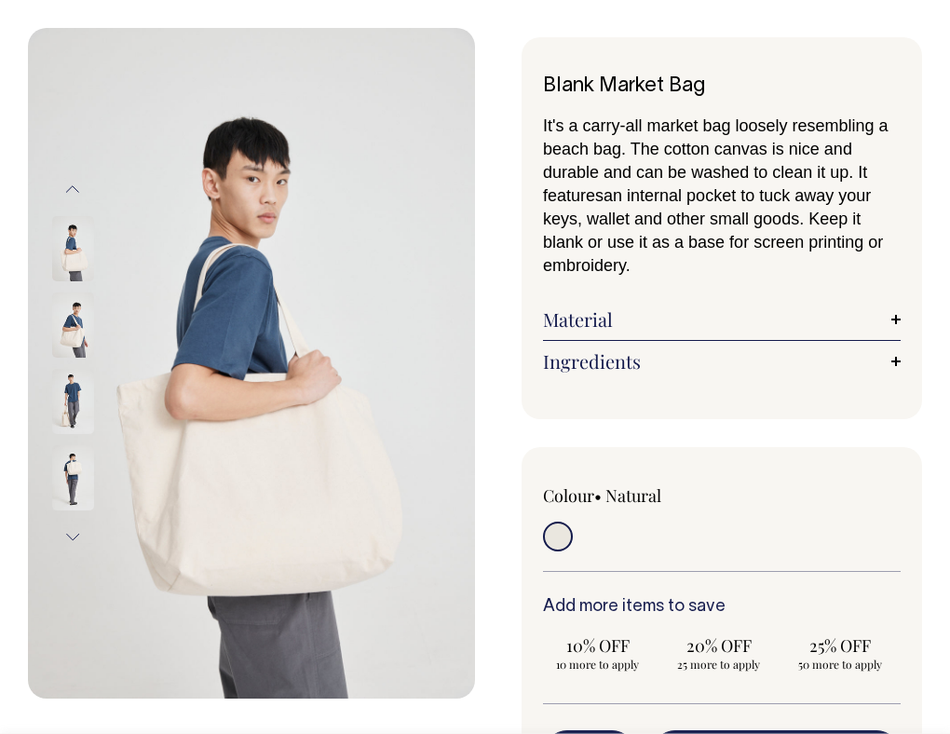
scroll to position [71, 0]
